Goal: Find specific page/section: Find specific page/section

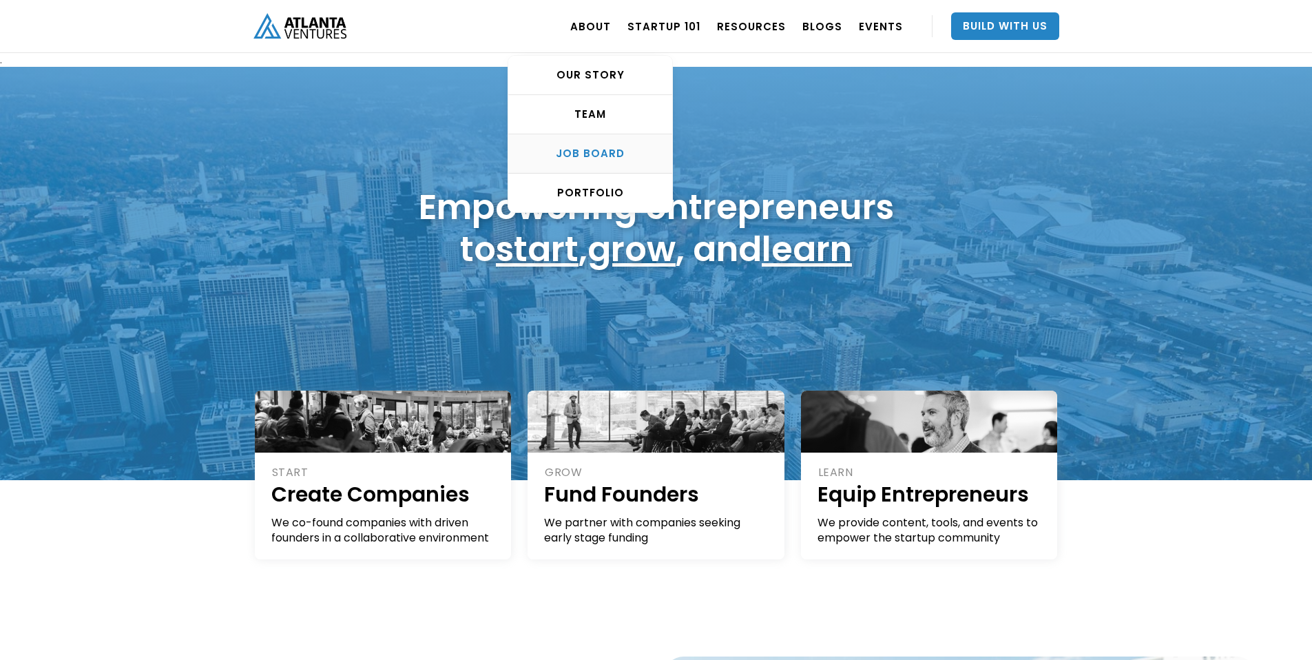
click at [621, 154] on div "Job Board" at bounding box center [590, 154] width 164 height 14
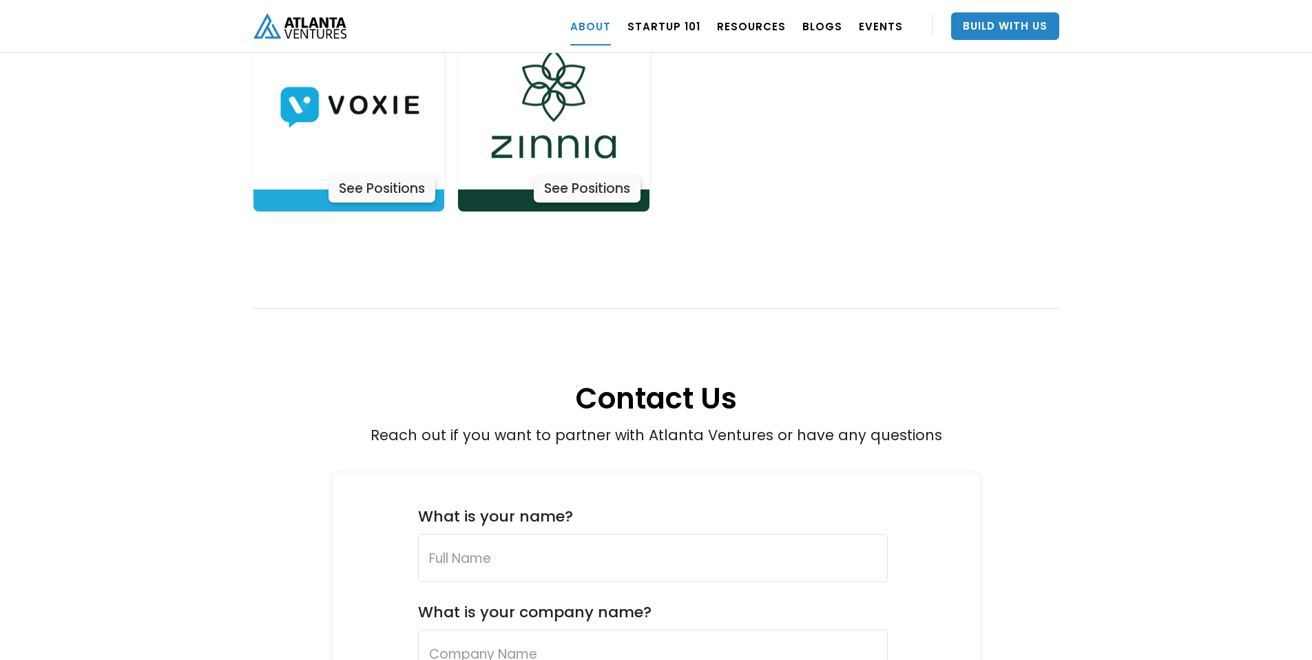
scroll to position [4856, 0]
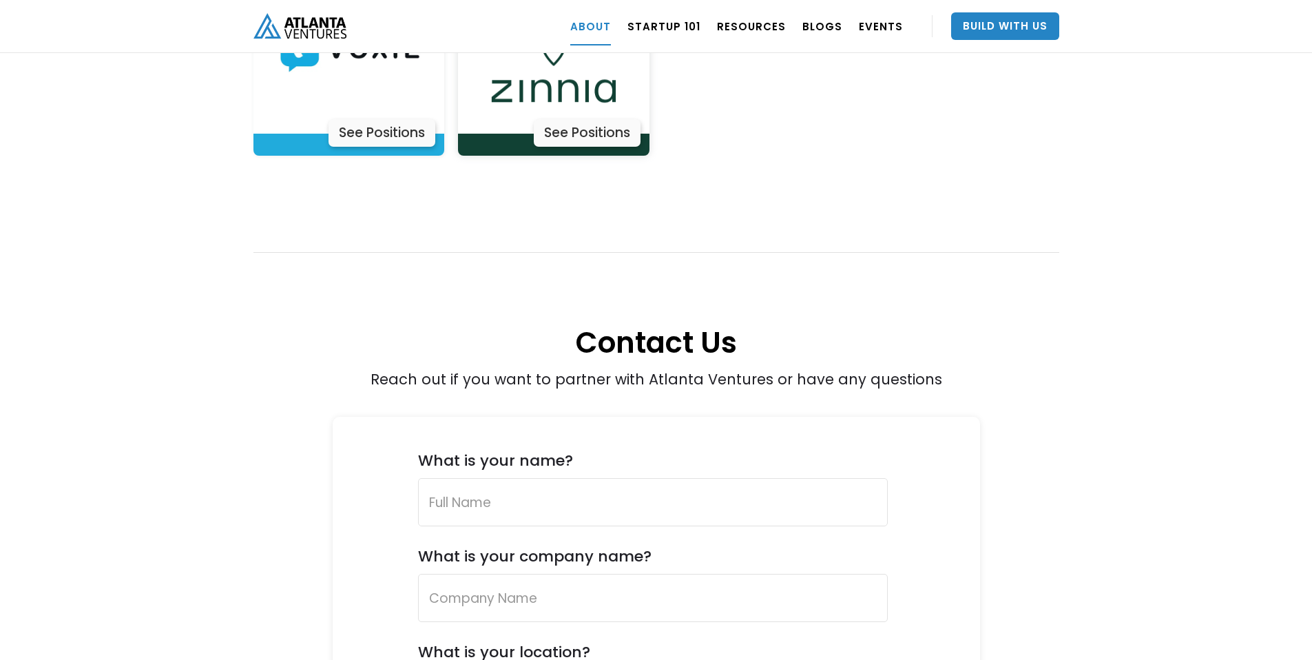
click at [605, 119] on div "See Positions" at bounding box center [587, 133] width 107 height 28
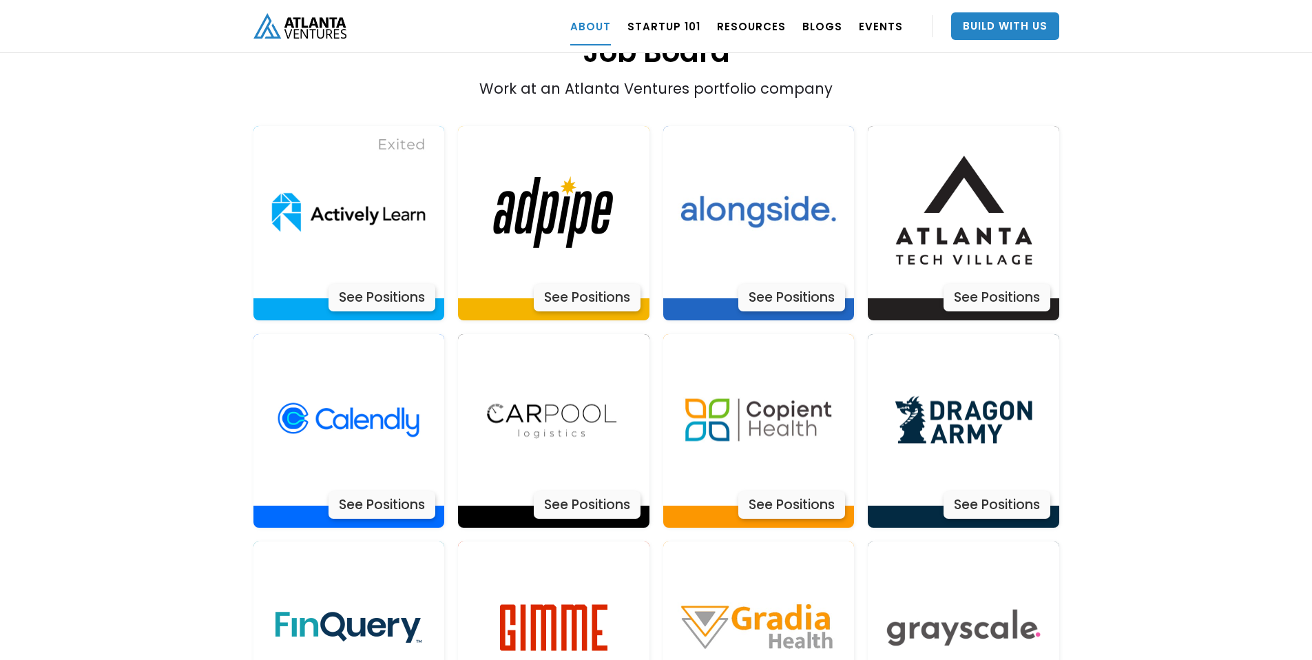
scroll to position [2840, 0]
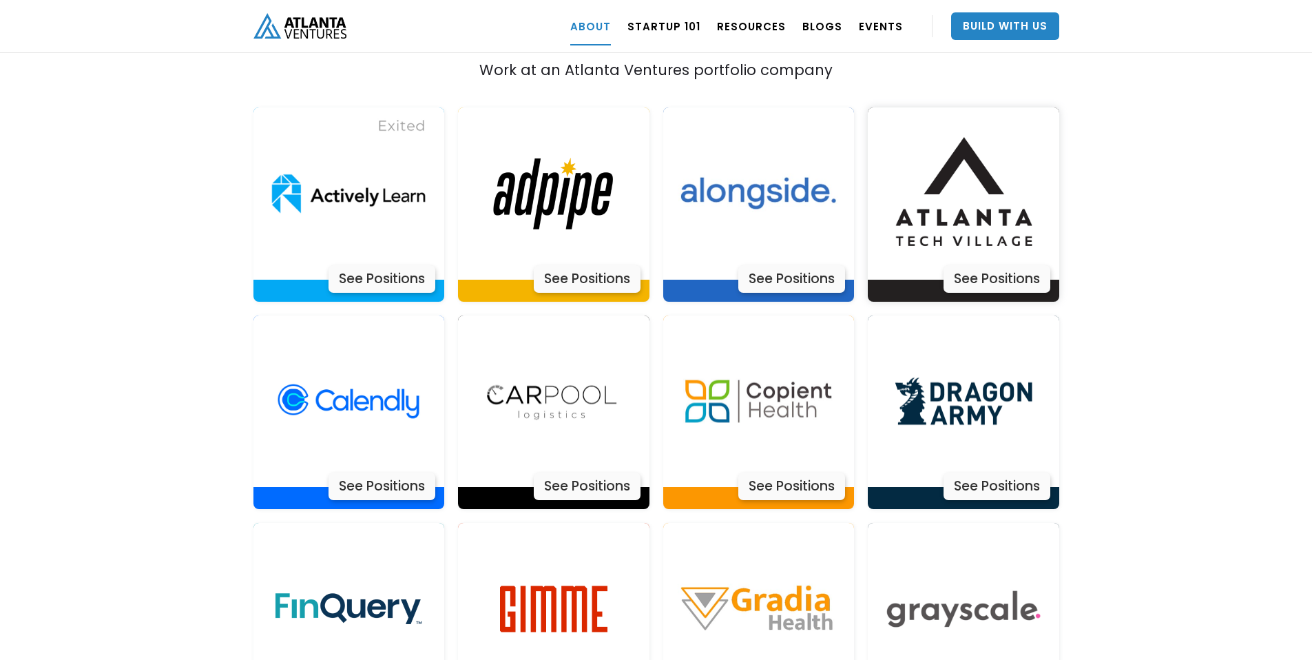
click at [990, 265] on div "See Positions" at bounding box center [997, 279] width 107 height 28
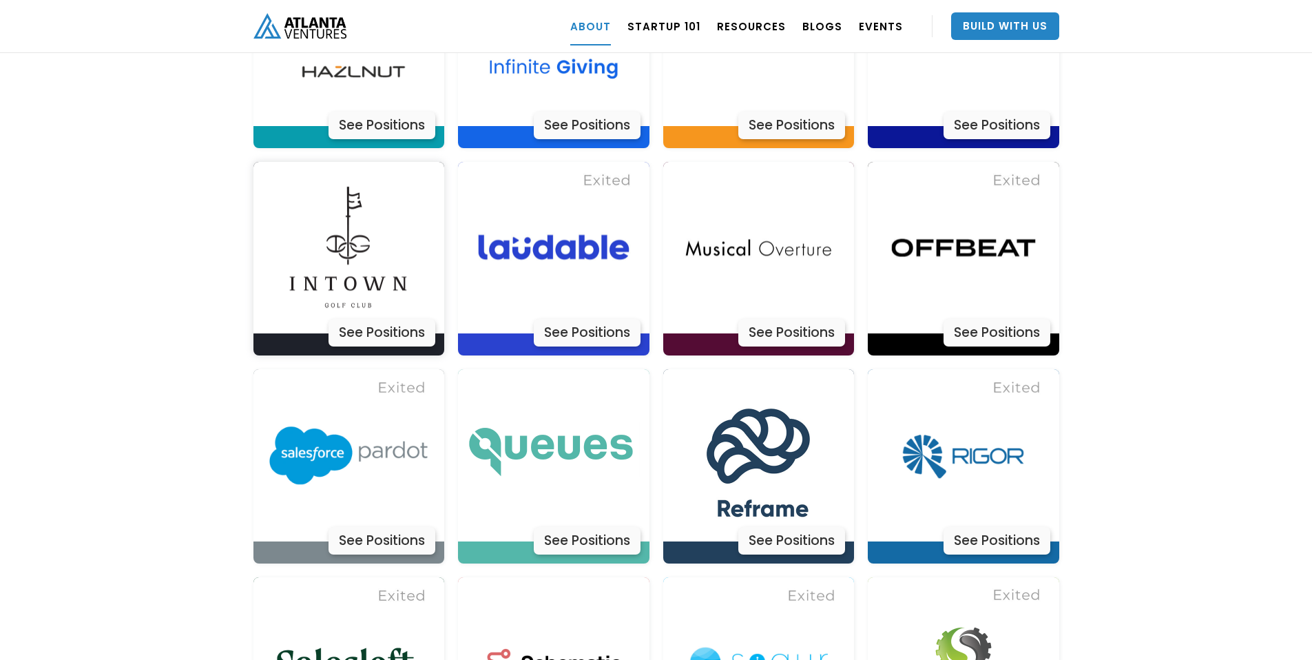
scroll to position [3829, 0]
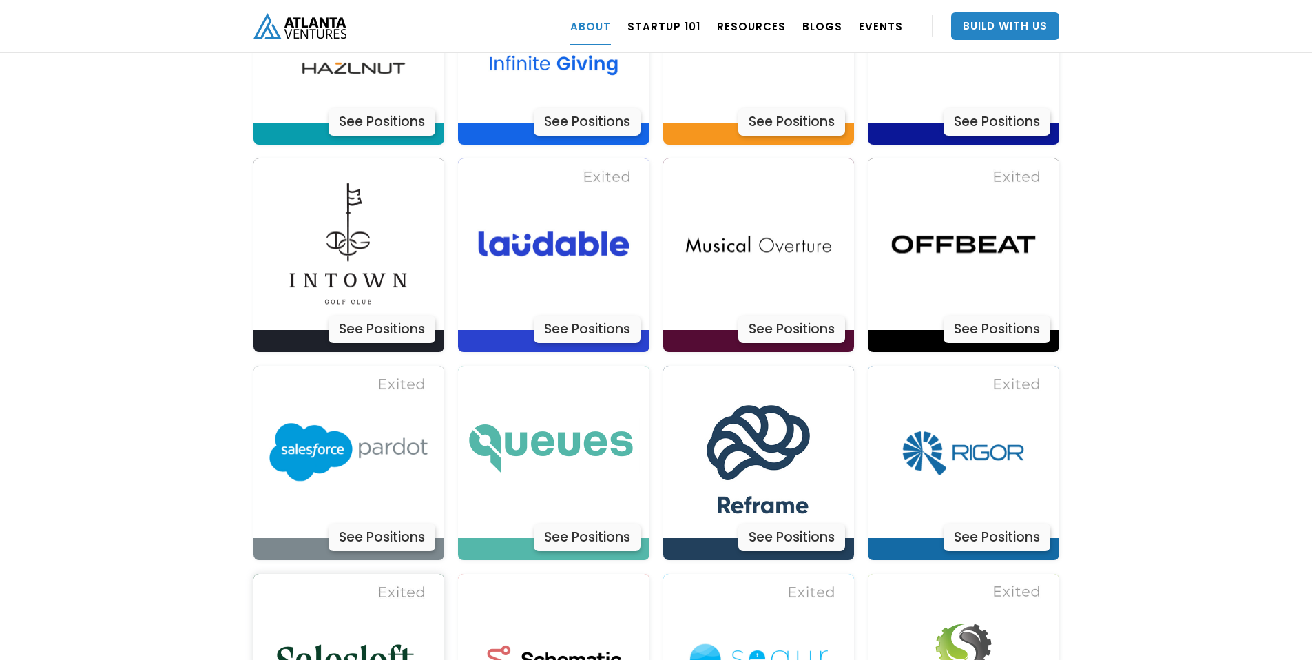
click at [381, 623] on img at bounding box center [348, 660] width 172 height 172
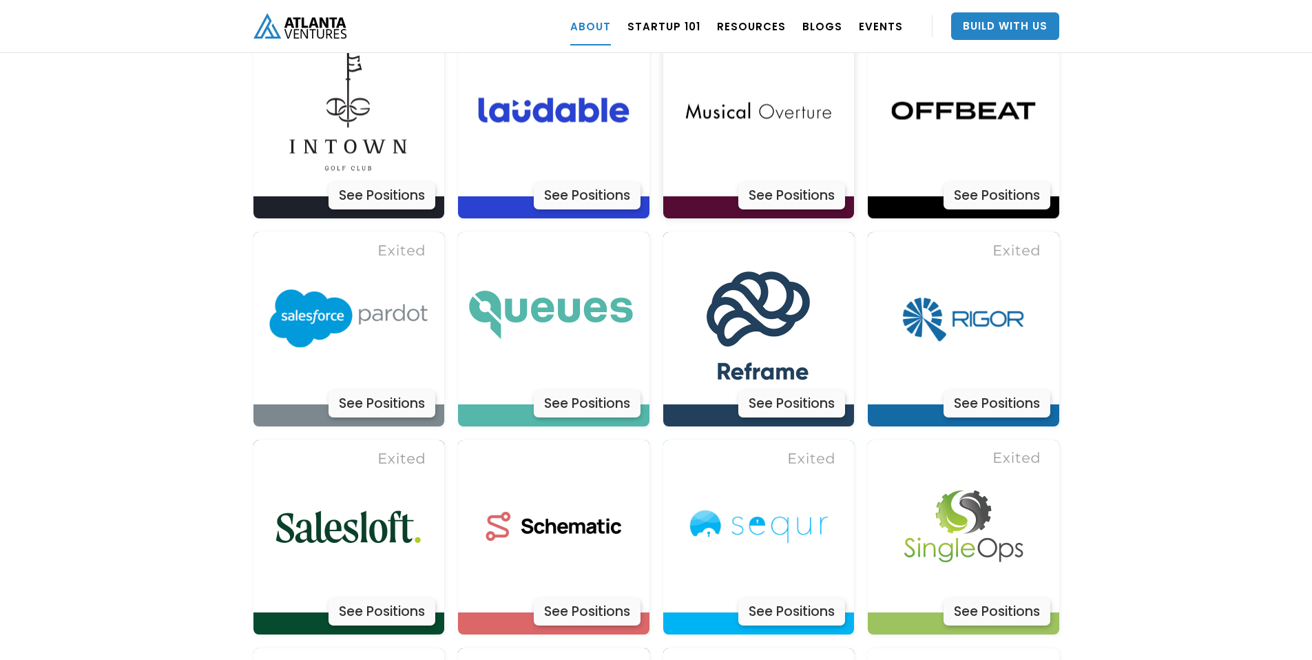
scroll to position [4271, 0]
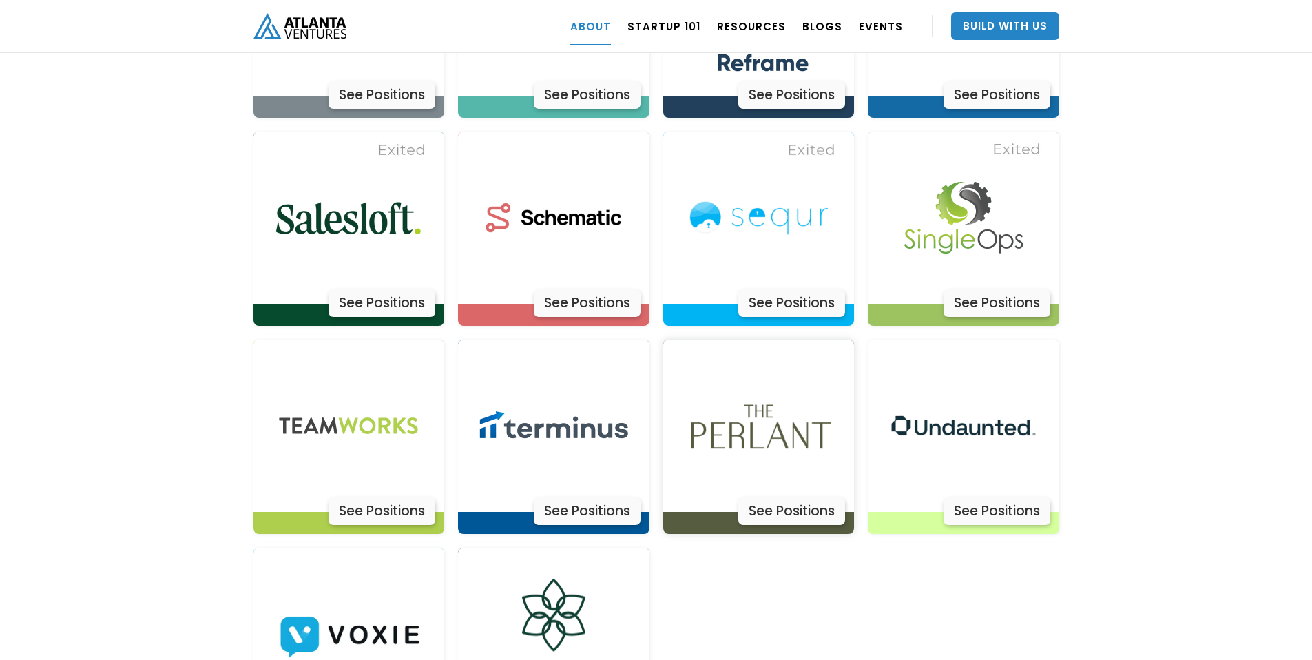
click at [787, 344] on img at bounding box center [758, 426] width 172 height 172
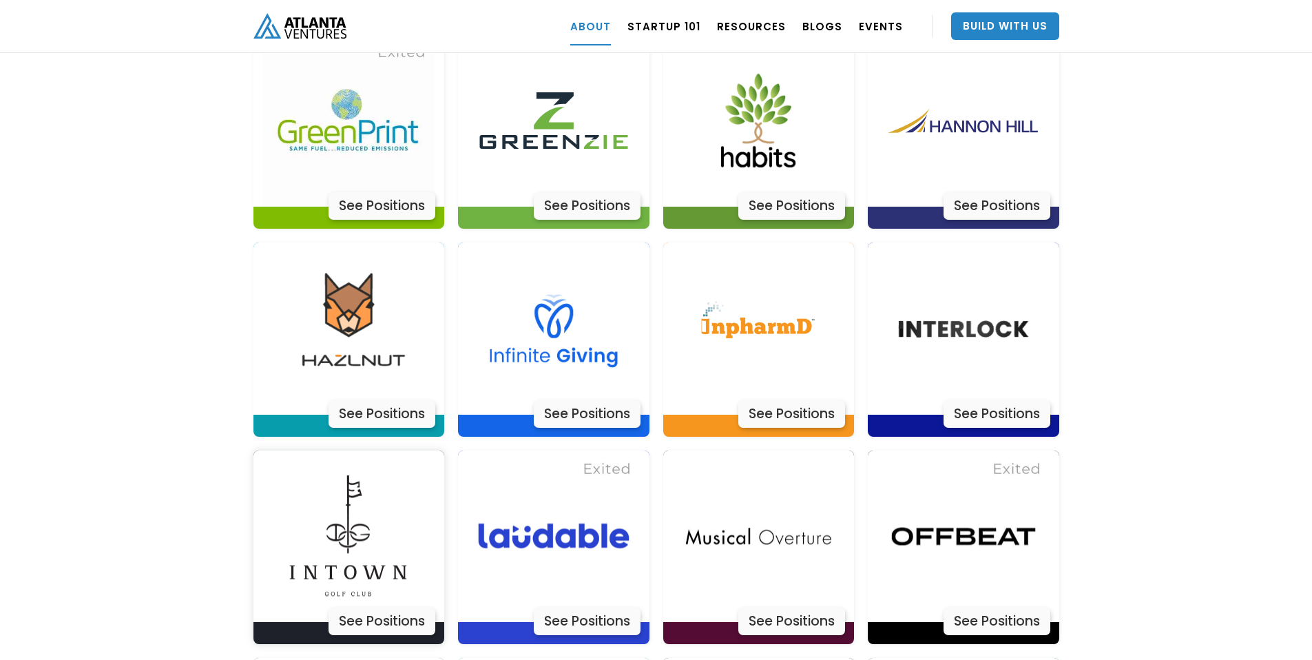
scroll to position [3581, 0]
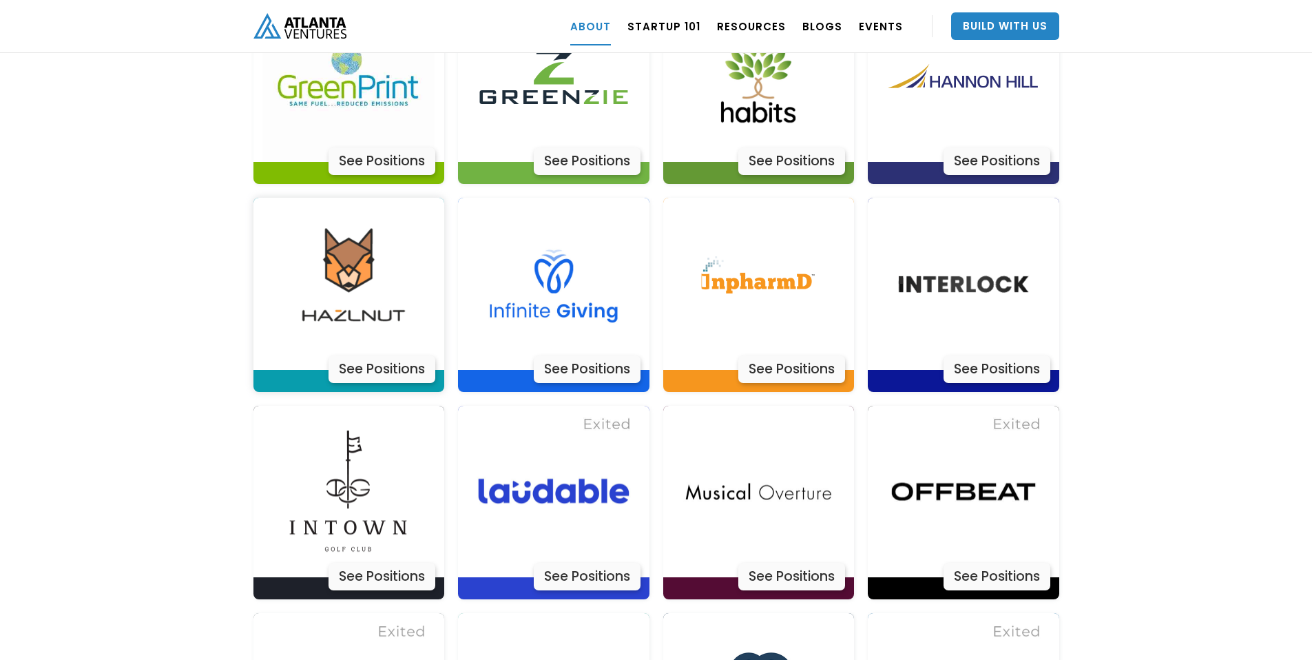
click at [383, 355] on div "See Positions" at bounding box center [382, 369] width 107 height 28
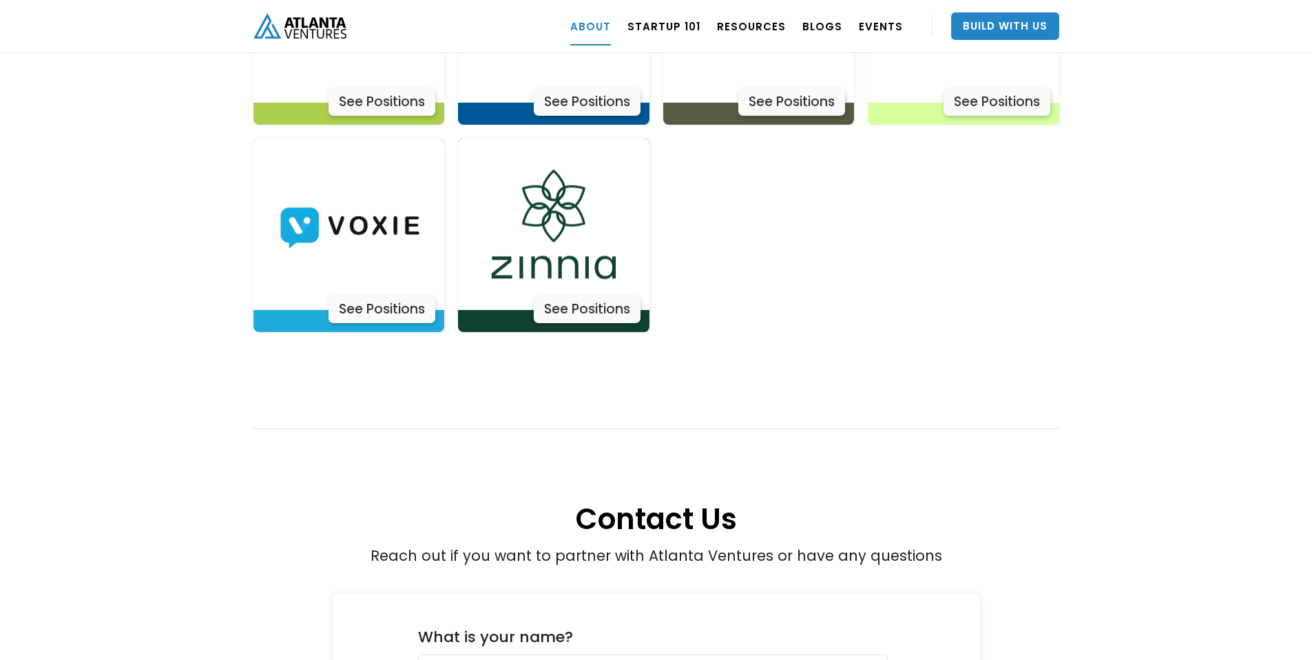
scroll to position [4681, 0]
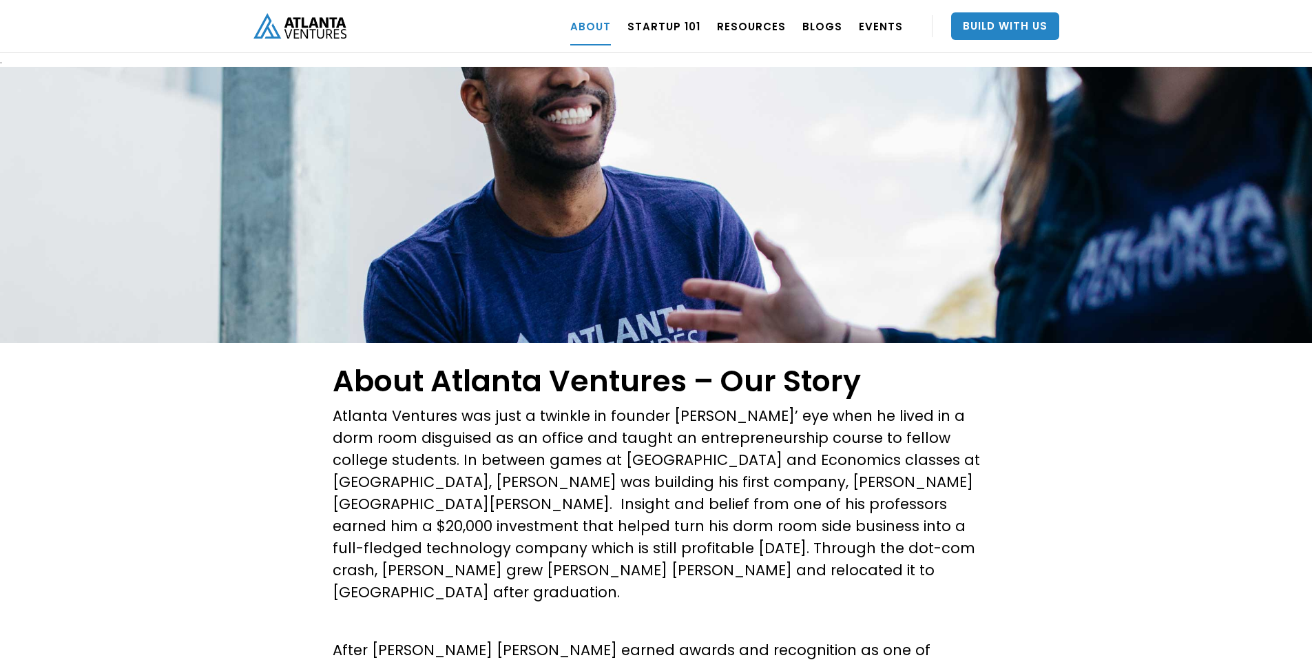
scroll to position [3, 0]
